Goal: Task Accomplishment & Management: Use online tool/utility

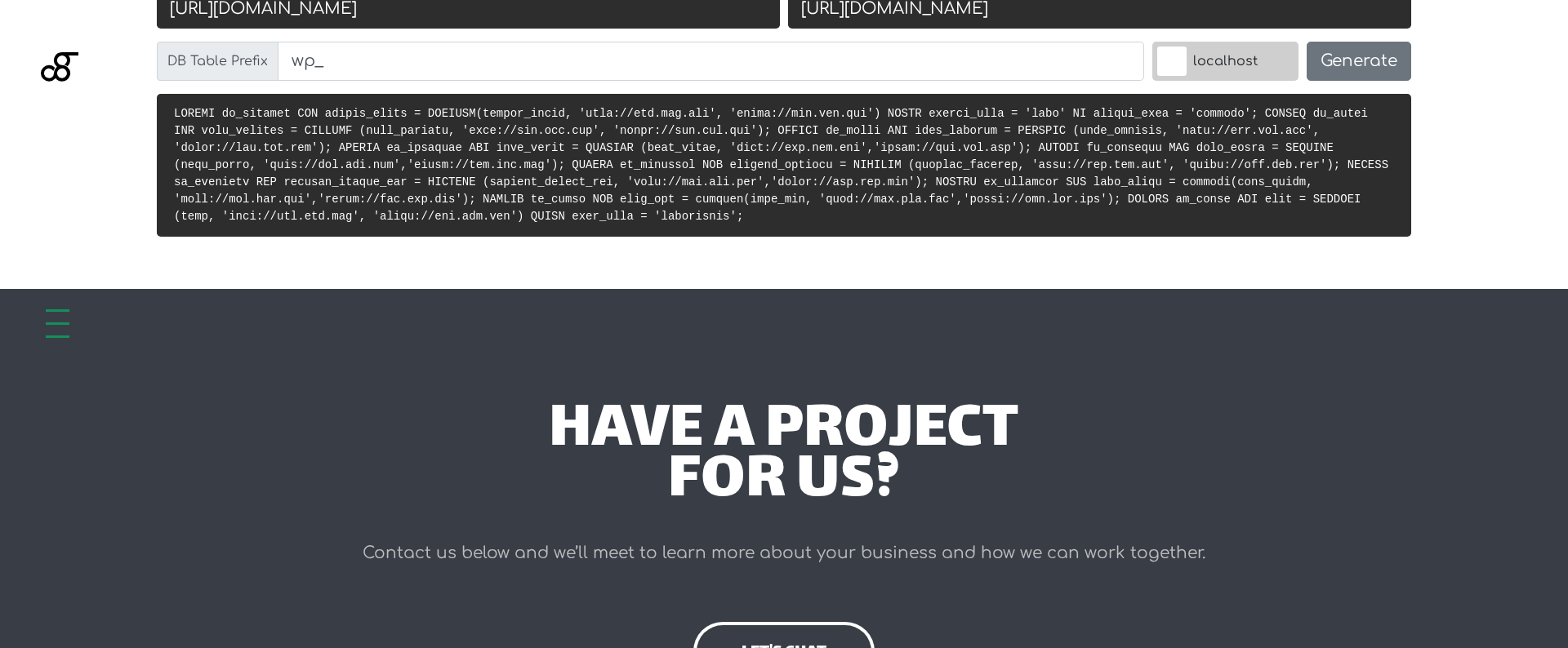
scroll to position [694, 0]
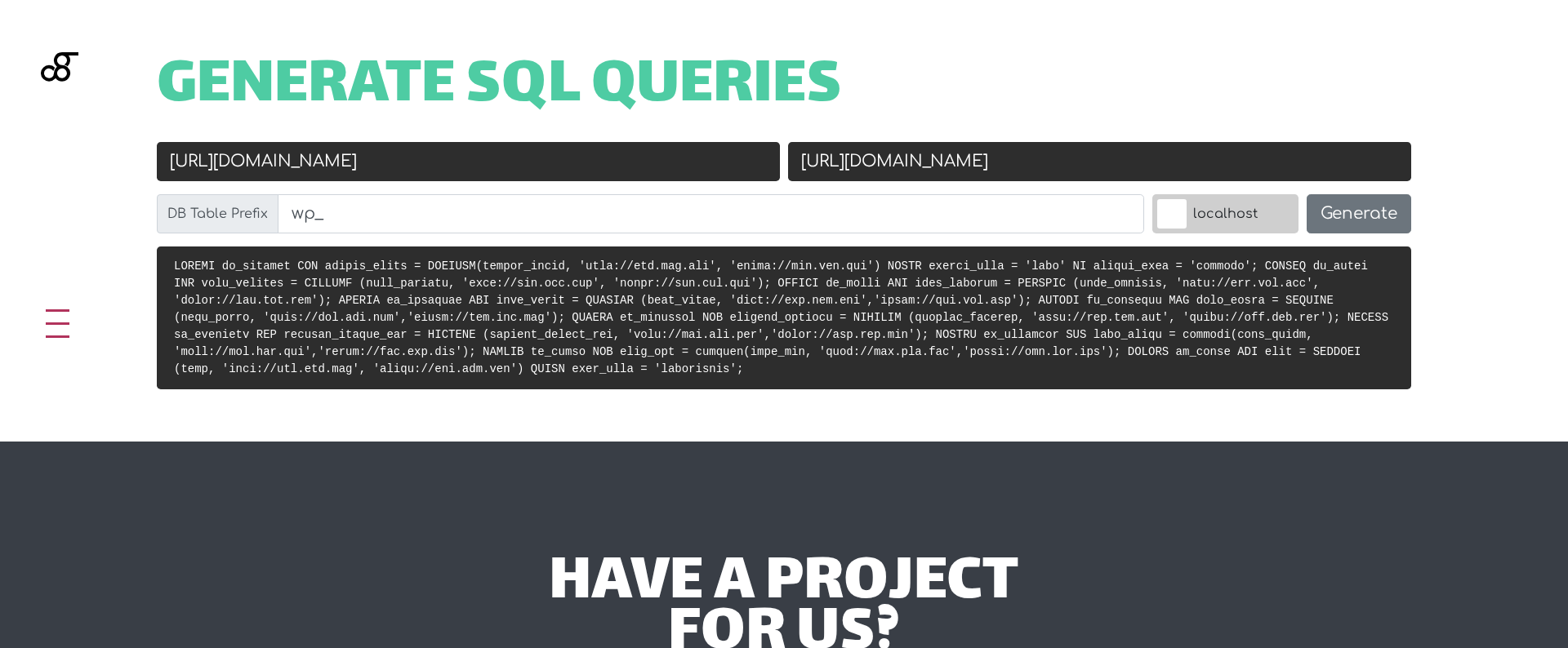
click at [373, 157] on input "http://old.url.com" at bounding box center [469, 161] width 623 height 40
paste input "s://lipodrops.com/"
type input "[URL][DOMAIN_NAME]"
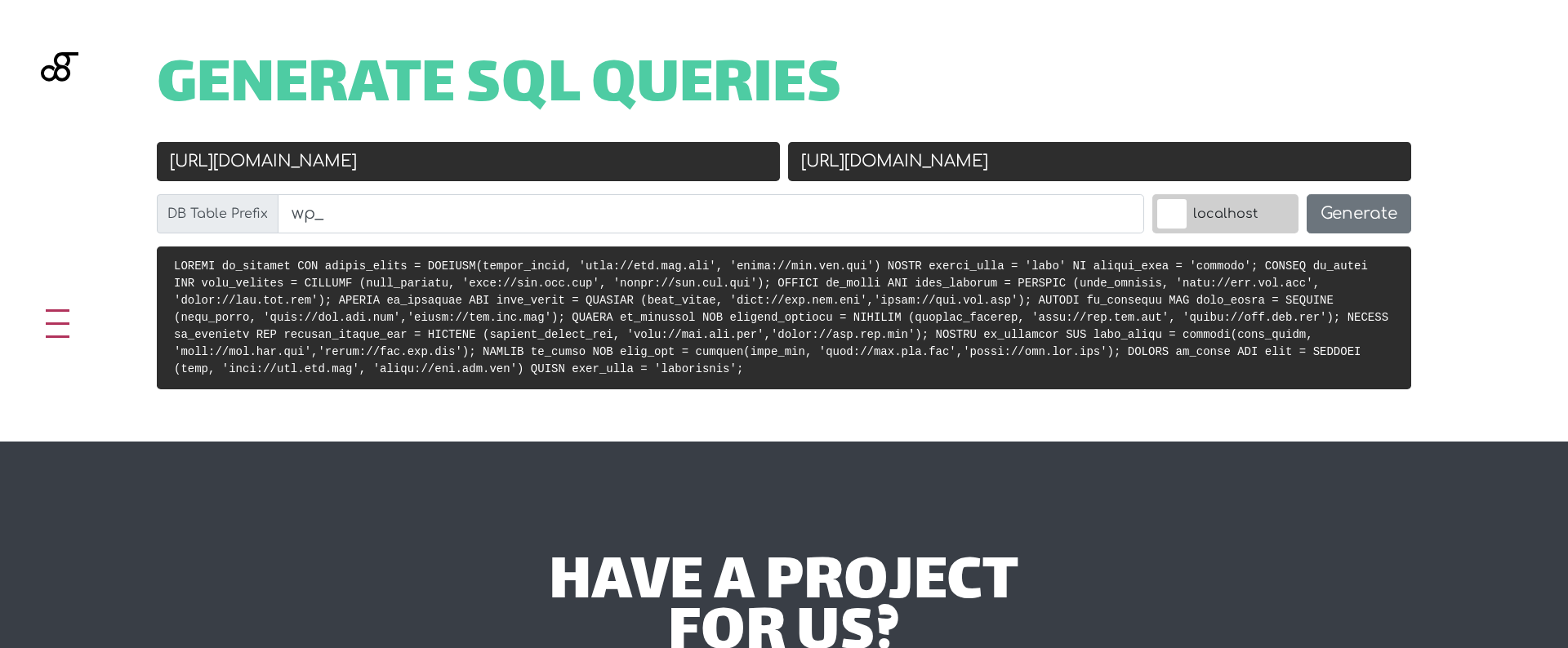
click at [941, 173] on input "https://new.url.com" at bounding box center [1100, 161] width 623 height 40
paste input "lipodrops.com/"
type input "[URL][DOMAIN_NAME]"
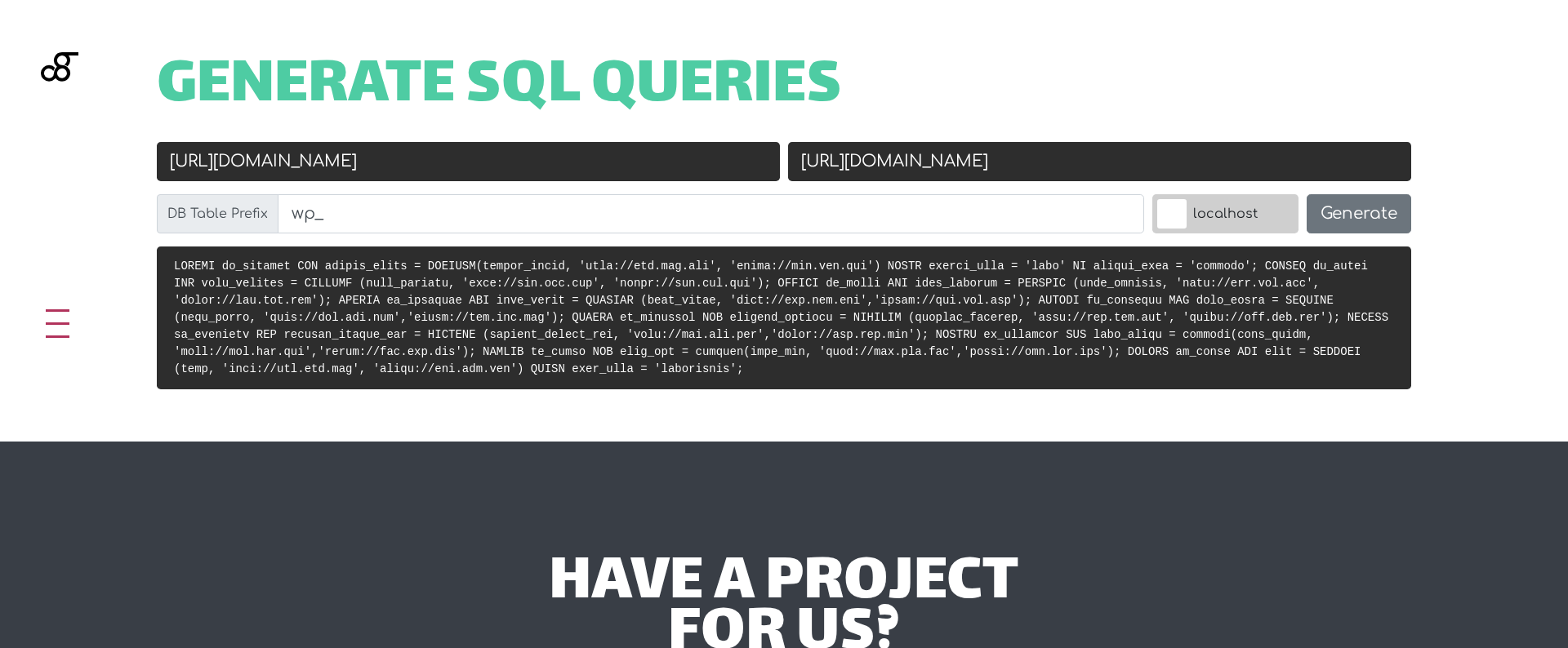
click at [213, 161] on input "[URL][DOMAIN_NAME]" at bounding box center [469, 161] width 623 height 40
type input "[URL][DOMAIN_NAME]"
click at [1212, 236] on div "localhost" at bounding box center [1225, 220] width 154 height 52
click at [1239, 225] on label "localhost" at bounding box center [1225, 213] width 147 height 40
click at [1137, 199] on input "localhost" at bounding box center [1137, 199] width 0 height 0
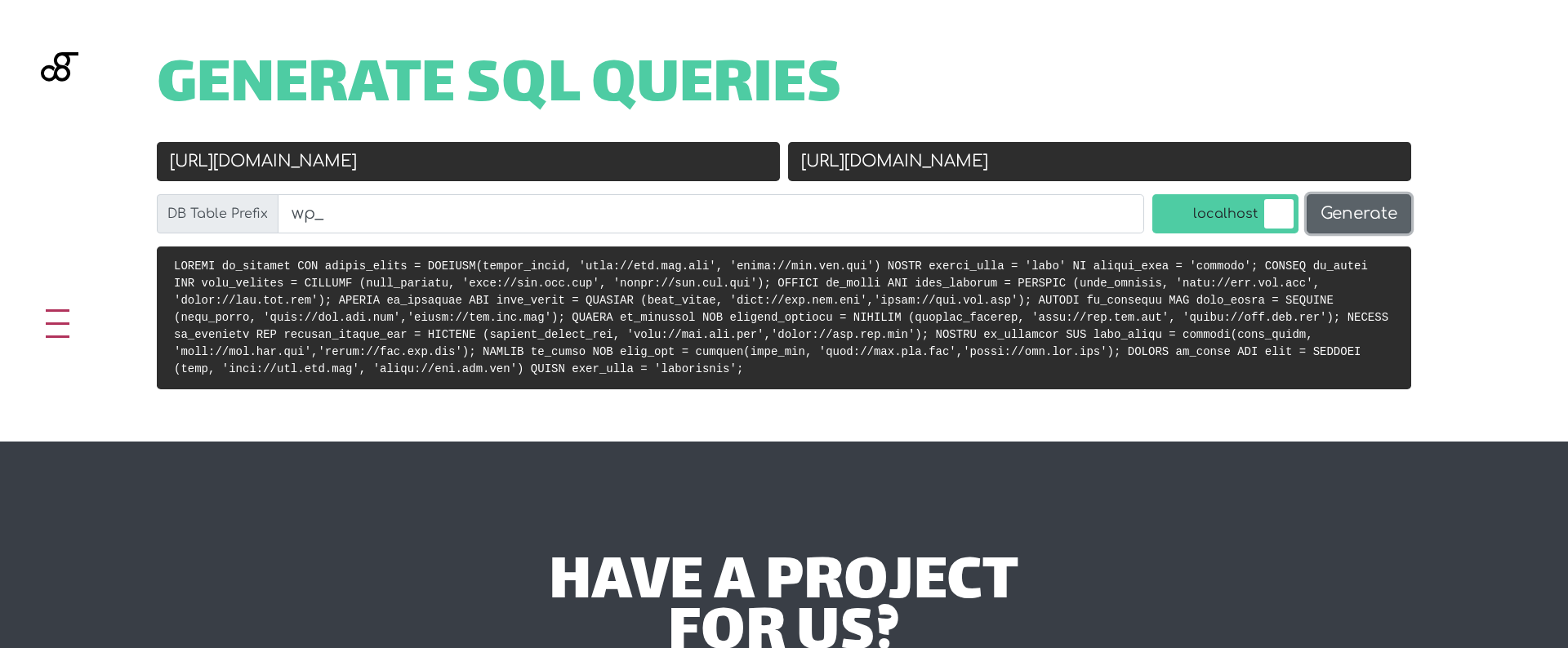
click at [1362, 212] on button "Generate" at bounding box center [1359, 213] width 104 height 40
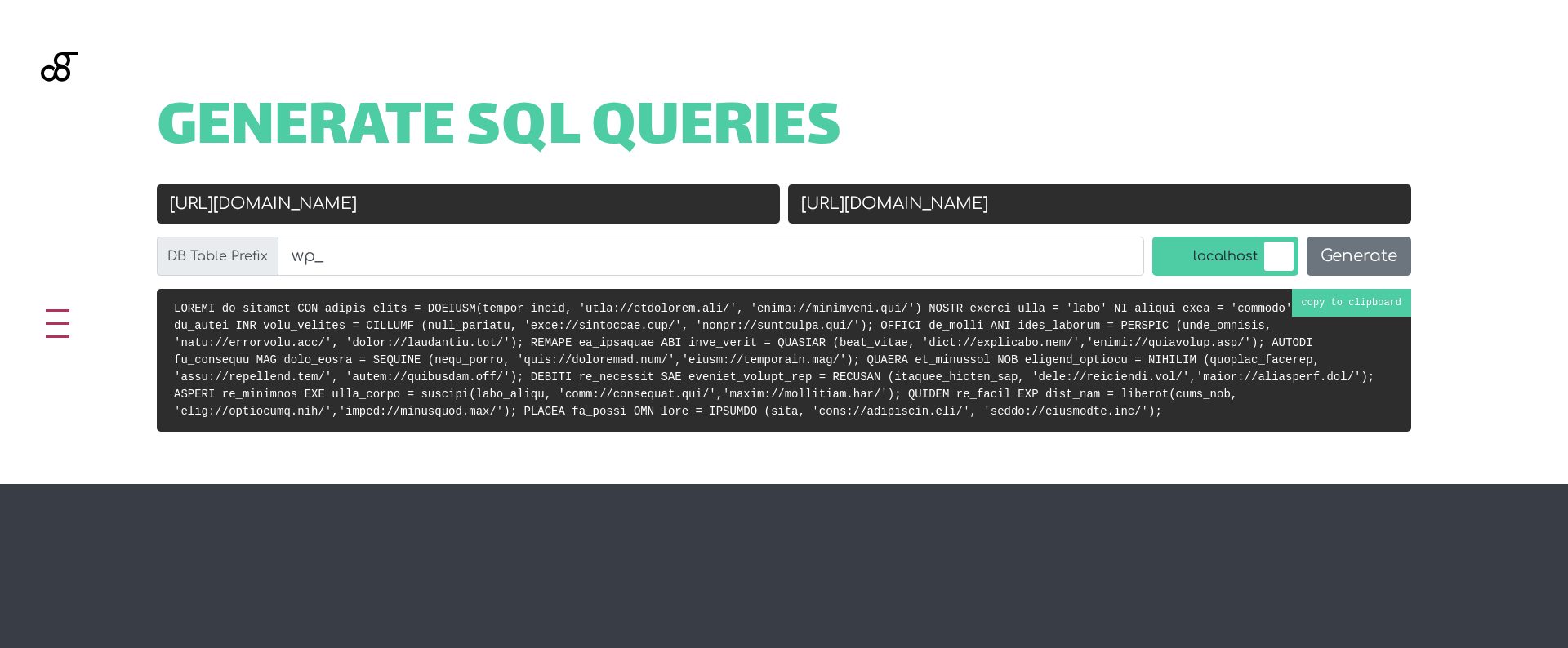
scroll to position [652, 0]
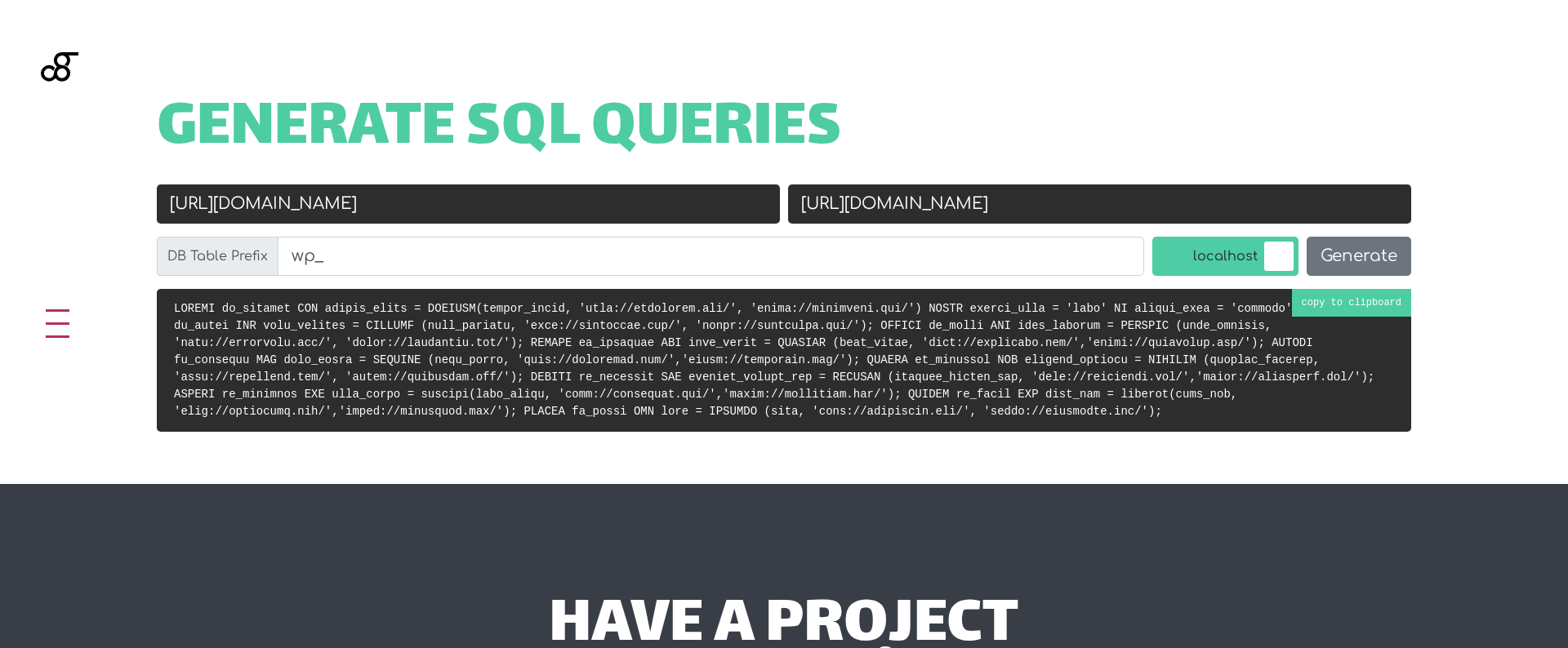
click at [724, 319] on code at bounding box center [774, 360] width 1200 height 116
click at [602, 327] on code at bounding box center [774, 360] width 1200 height 116
click at [530, 189] on input "[URL][DOMAIN_NAME]" at bounding box center [469, 203] width 623 height 40
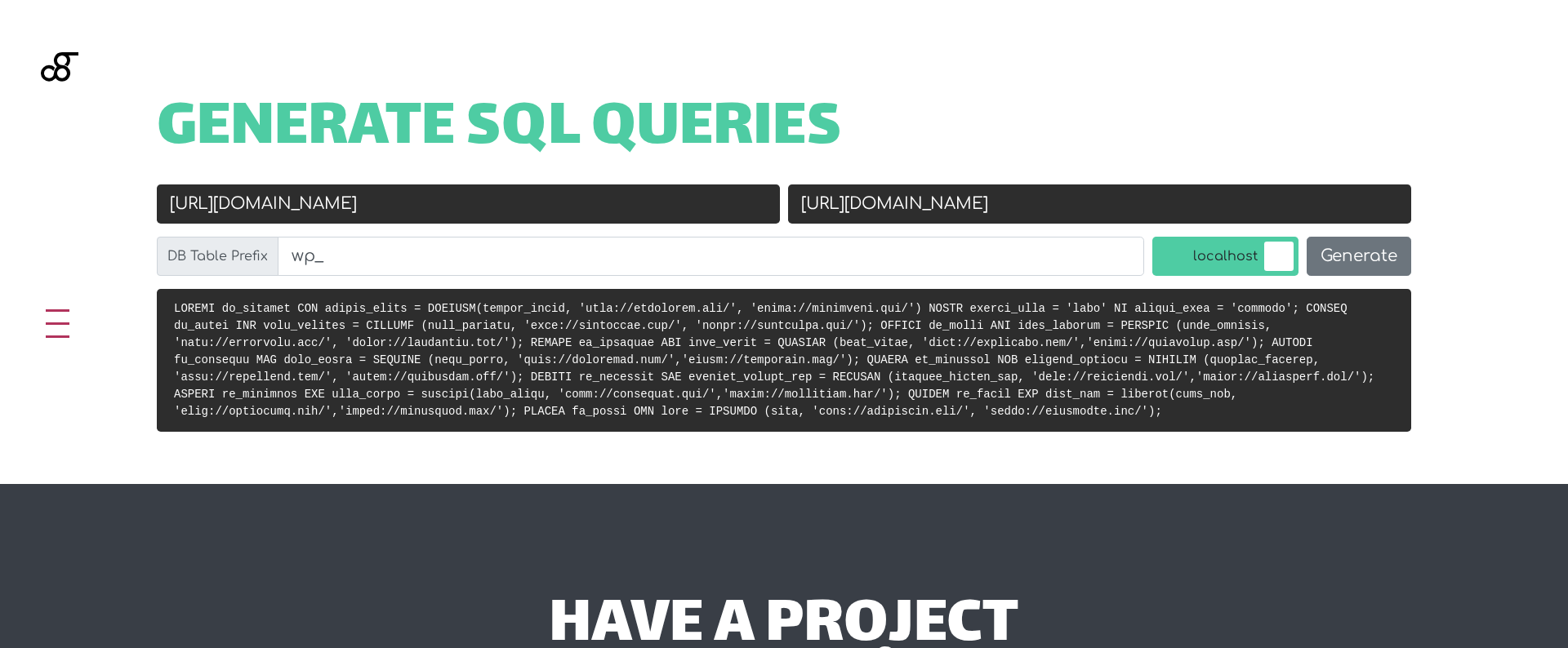
click at [530, 189] on input "[URL][DOMAIN_NAME]" at bounding box center [469, 203] width 623 height 40
